Goal: Find specific page/section: Find specific page/section

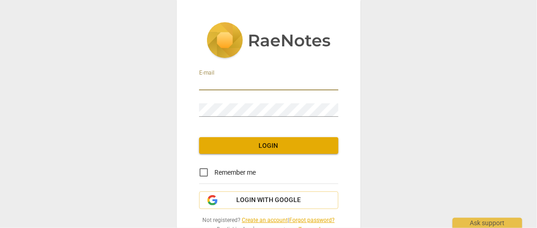
click at [249, 83] on input "email" at bounding box center [268, 83] width 139 height 13
type input "[EMAIL_ADDRESS][DOMAIN_NAME]"
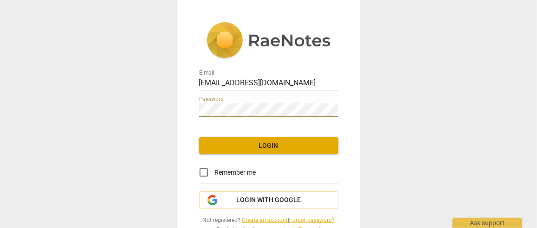
click at [252, 142] on span "Login" at bounding box center [268, 145] width 124 height 9
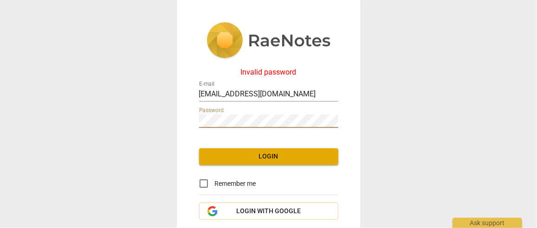
click at [166, 134] on div "Invalid password E-mail [EMAIL_ADDRESS][DOMAIN_NAME] Password Login Remember me…" at bounding box center [268, 114] width 537 height 228
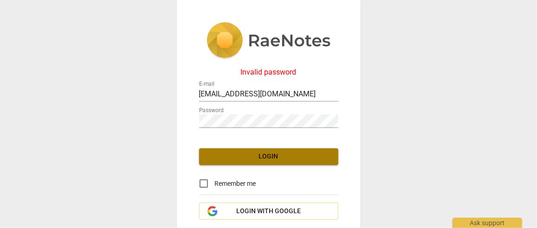
click at [209, 151] on button "Login" at bounding box center [268, 156] width 139 height 17
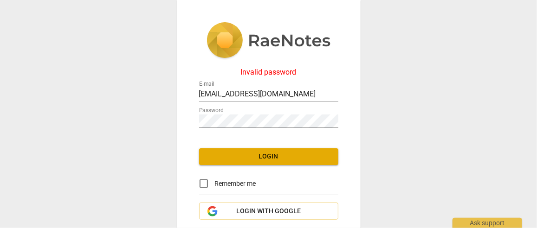
click at [234, 111] on div "Password" at bounding box center [268, 117] width 139 height 21
drag, startPoint x: 262, startPoint y: 155, endPoint x: 222, endPoint y: 160, distance: 40.6
click at [222, 160] on span "Login" at bounding box center [268, 156] width 124 height 9
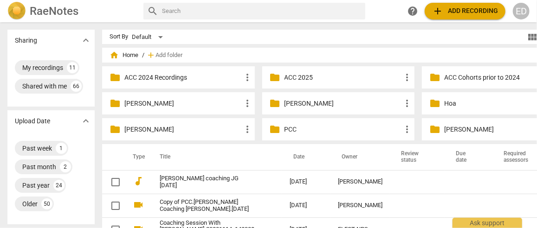
click at [284, 129] on p "PCC" at bounding box center [342, 130] width 117 height 10
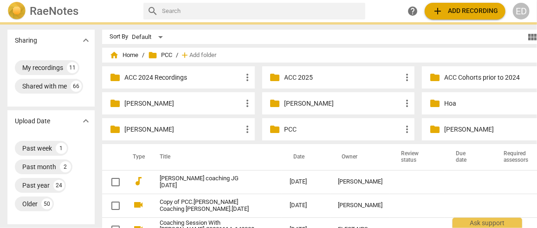
click at [284, 129] on p "PCC" at bounding box center [342, 130] width 117 height 10
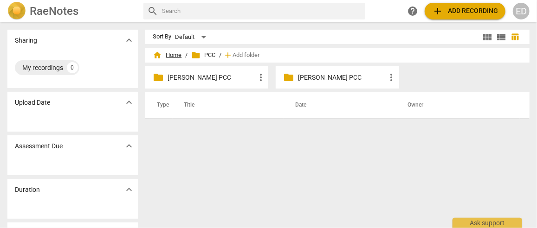
click at [176, 56] on span "home Home" at bounding box center [167, 55] width 29 height 9
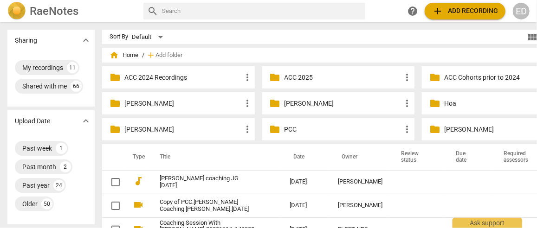
click at [134, 106] on p "[PERSON_NAME]" at bounding box center [182, 104] width 117 height 10
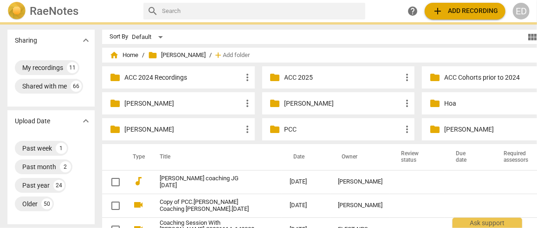
click at [134, 106] on p "[PERSON_NAME]" at bounding box center [182, 104] width 117 height 10
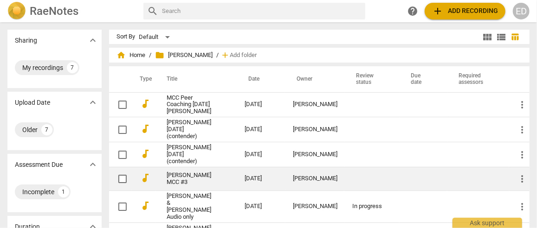
click at [205, 181] on link "[PERSON_NAME] MCC #3" at bounding box center [188, 179] width 45 height 14
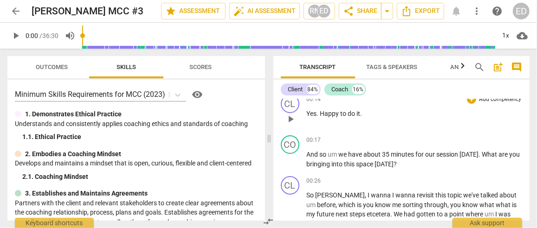
scroll to position [108, 0]
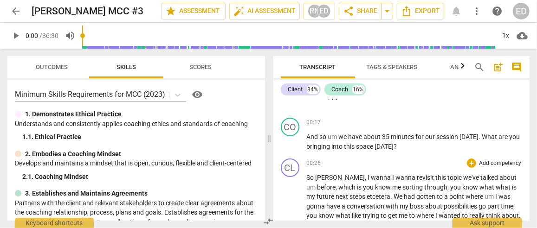
click at [365, 161] on div "00:26 + Add competency keyboard_arrow_right" at bounding box center [415, 163] width 216 height 9
click at [424, 189] on span "through" at bounding box center [435, 187] width 23 height 7
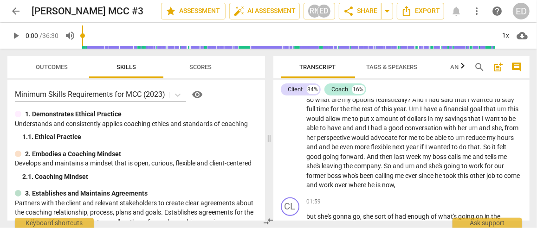
scroll to position [269, 0]
